Goal: Obtain resource: Download file/media

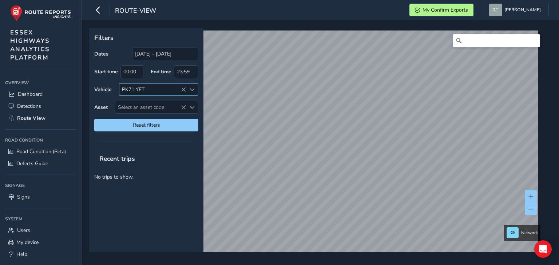
click at [184, 91] on icon at bounding box center [183, 89] width 5 height 5
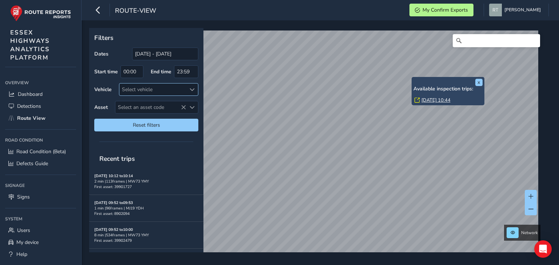
click at [424, 101] on link "[DATE] 10:44" at bounding box center [435, 100] width 29 height 7
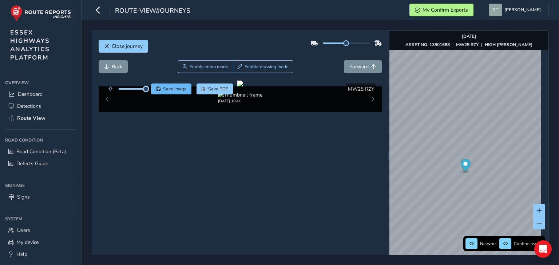
drag, startPoint x: 133, startPoint y: 89, endPoint x: 161, endPoint y: 89, distance: 27.6
click at [161, 89] on div "Save image Save PDF" at bounding box center [168, 89] width 129 height 11
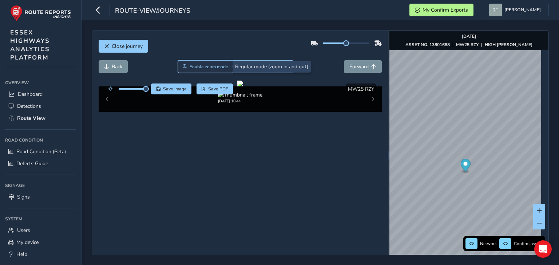
click at [217, 67] on span "Enable zoom mode" at bounding box center [208, 67] width 39 height 6
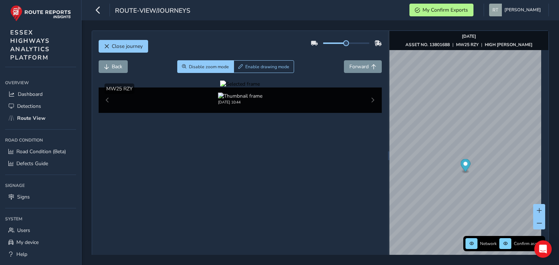
click at [260, 88] on div at bounding box center [240, 84] width 40 height 7
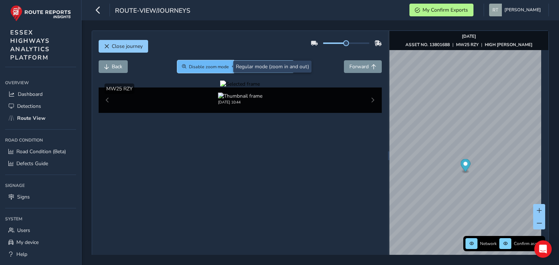
click at [212, 68] on span "Disable zoom mode" at bounding box center [209, 67] width 40 height 6
